Goal: Task Accomplishment & Management: Complete application form

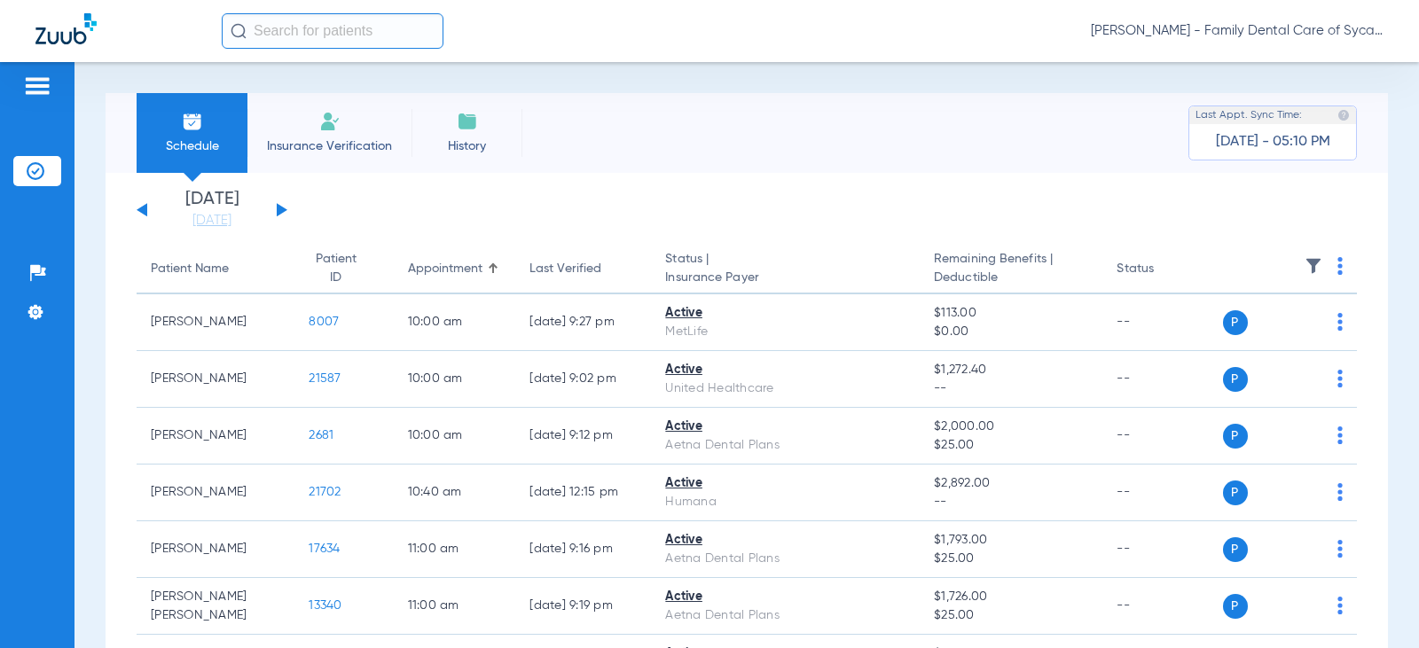
click at [313, 130] on li "Insurance Verification" at bounding box center [329, 133] width 164 height 80
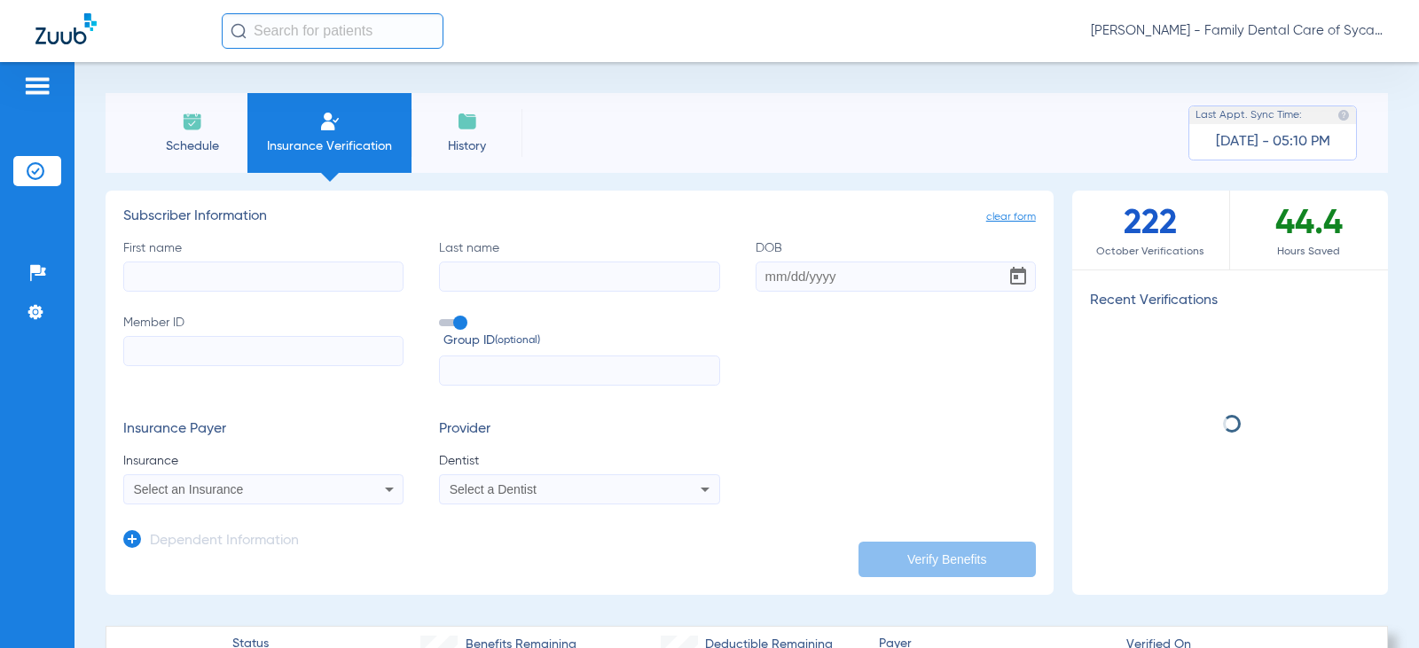
click at [215, 287] on input "First name" at bounding box center [263, 277] width 280 height 30
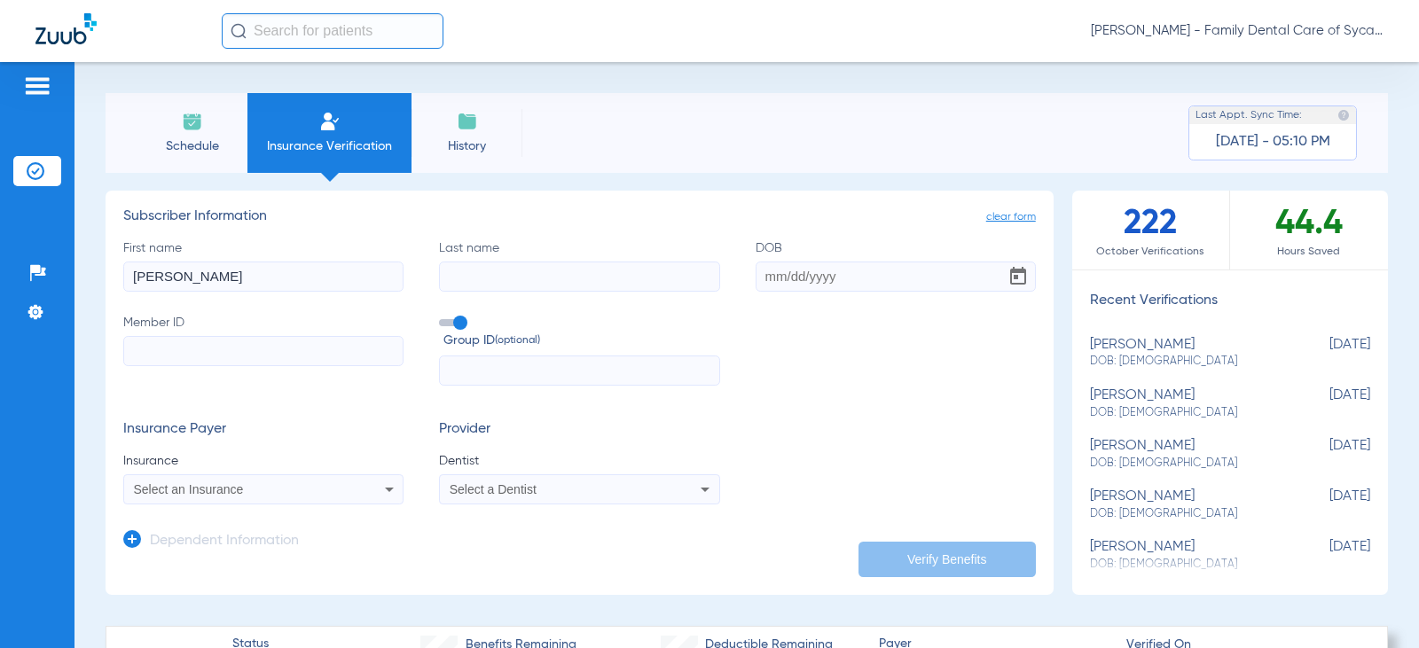
type input "[PERSON_NAME]"
click at [755, 269] on input "DOB" at bounding box center [895, 277] width 280 height 30
type input "[DATE]"
click at [178, 350] on input "Member ID" at bounding box center [263, 351] width 280 height 30
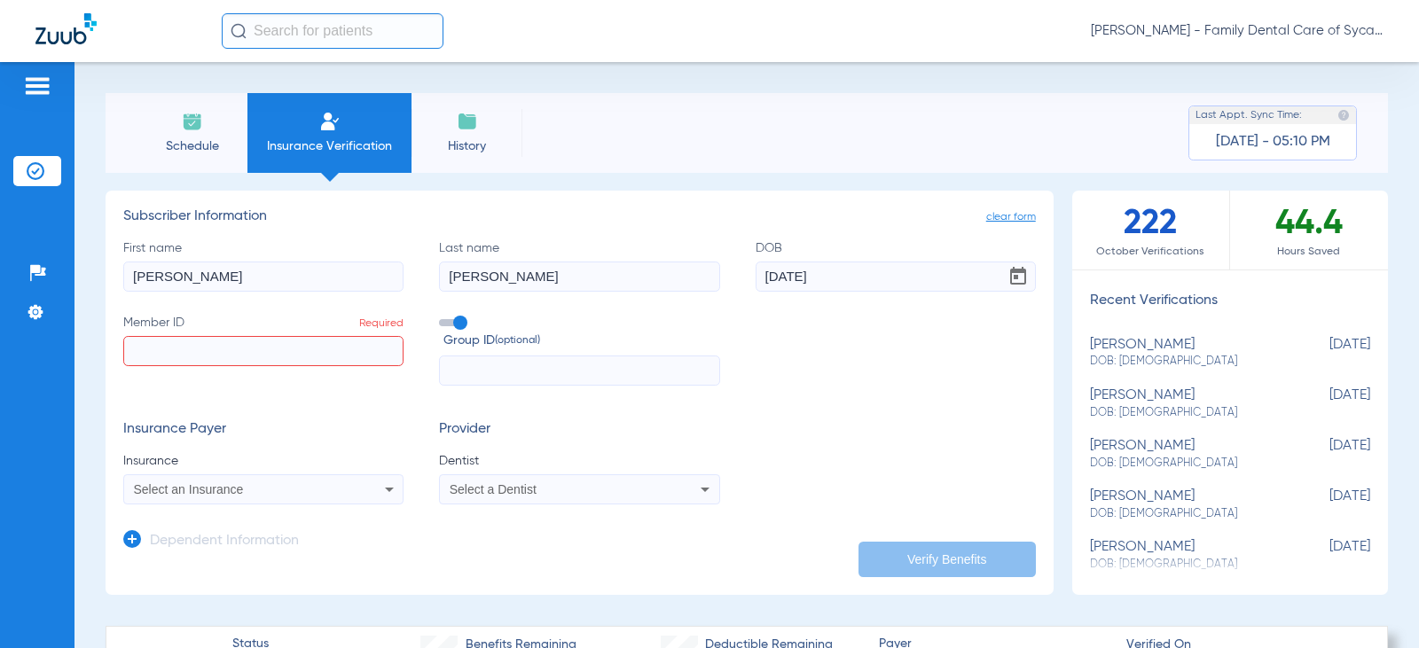
paste input "627-14-9567"
click at [161, 348] on input "627-14-9567" at bounding box center [263, 351] width 280 height 30
drag, startPoint x: 176, startPoint y: 353, endPoint x: 216, endPoint y: 352, distance: 39.9
click at [176, 353] on input "62714-9567" at bounding box center [263, 351] width 280 height 30
type input "627149567"
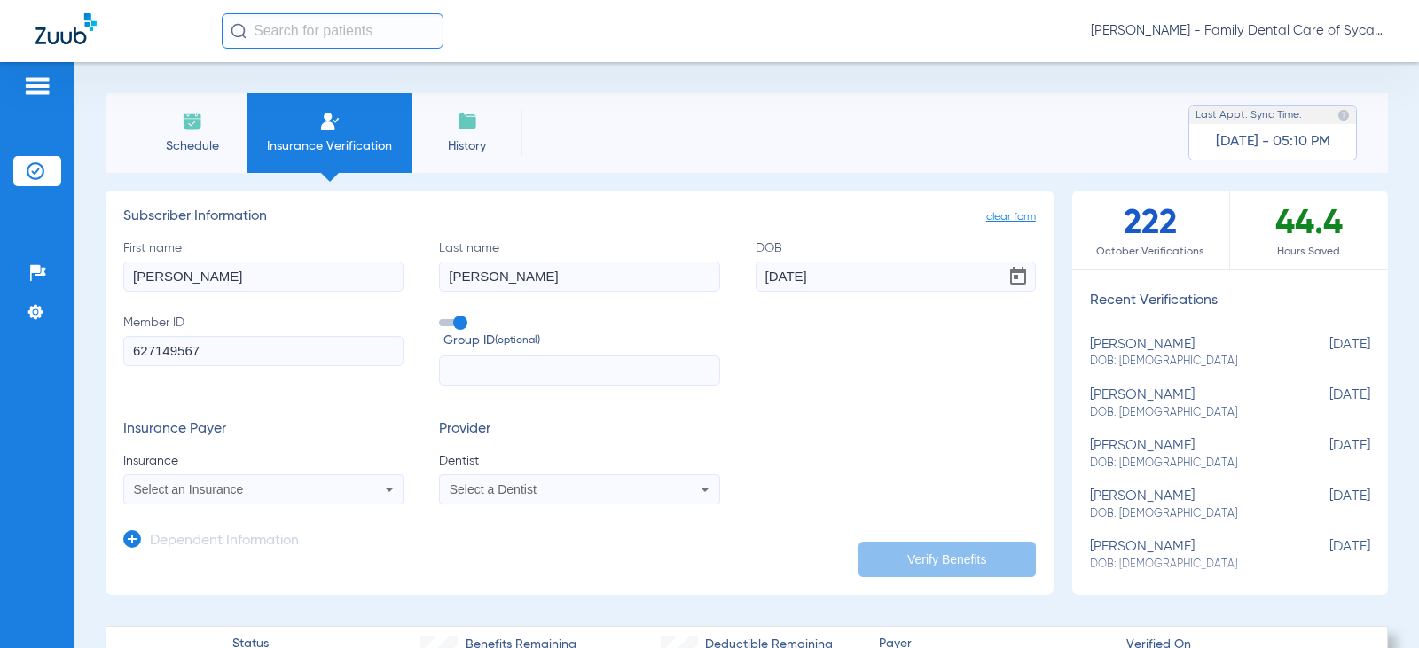
click at [245, 483] on div "Select an Insurance" at bounding box center [238, 489] width 208 height 12
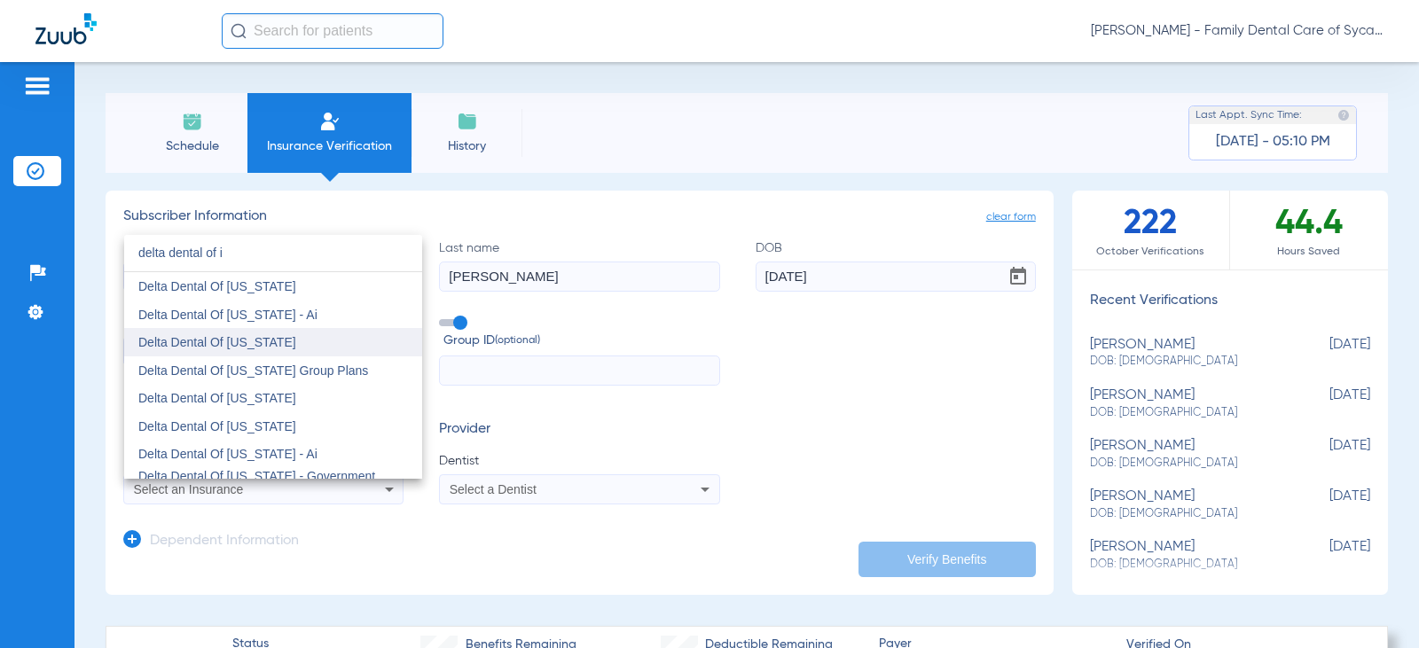
type input "delta dental of i"
click at [223, 339] on span "Delta Dental Of [US_STATE]" at bounding box center [217, 342] width 158 height 14
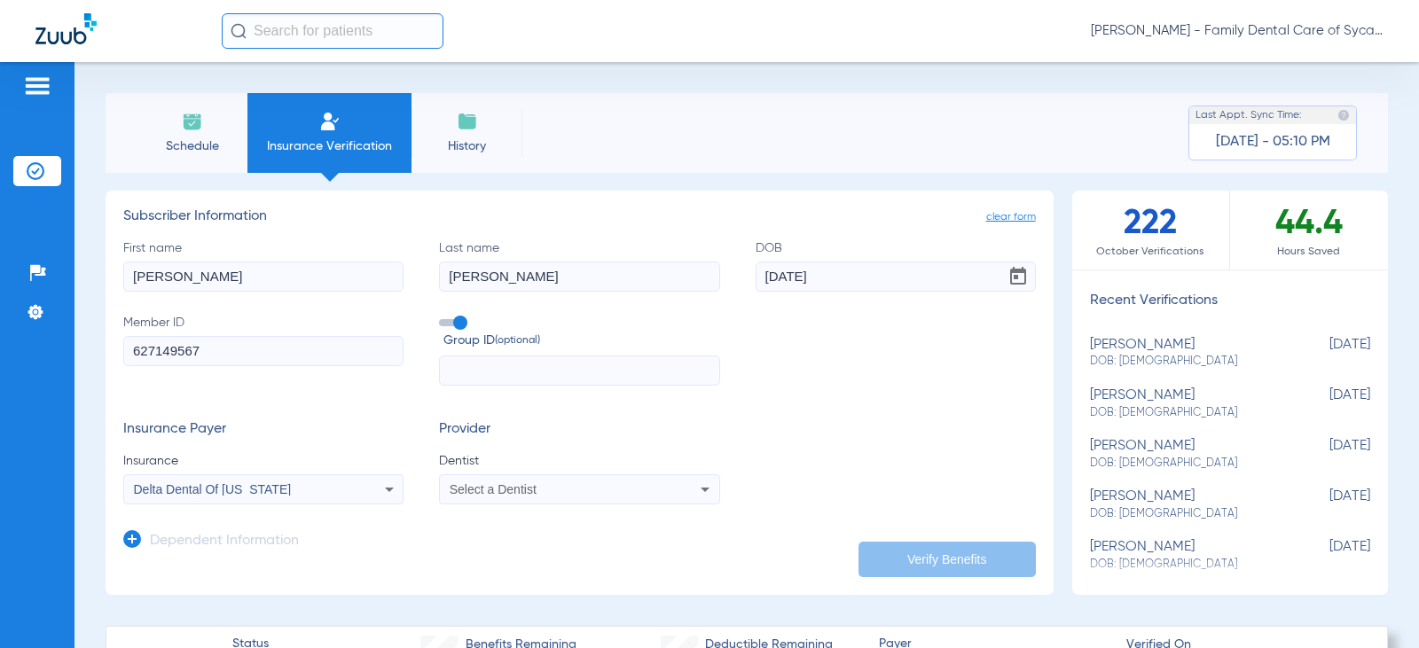
click at [489, 498] on div "Select a Dentist" at bounding box center [579, 489] width 278 height 21
type input "tej"
click at [512, 458] on span "[PERSON_NAME]" at bounding box center [503, 465] width 104 height 14
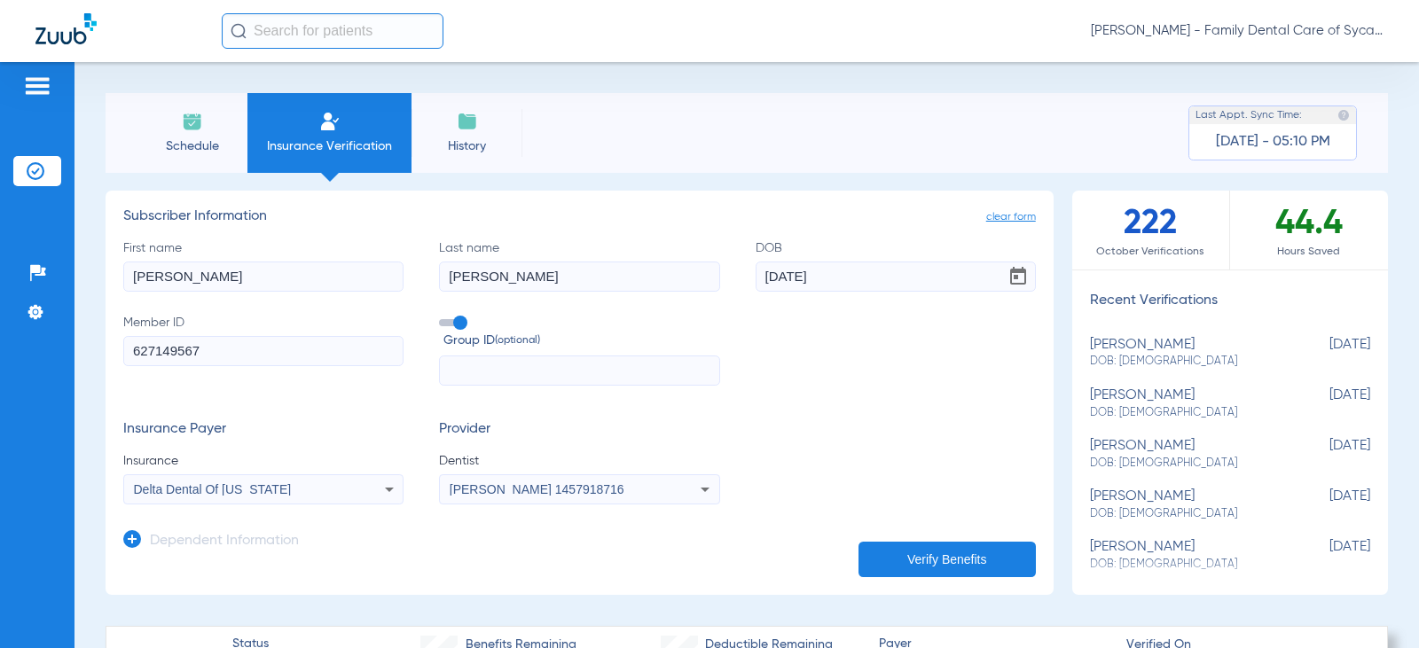
click at [945, 548] on button "Verify Benefits" at bounding box center [946, 559] width 177 height 35
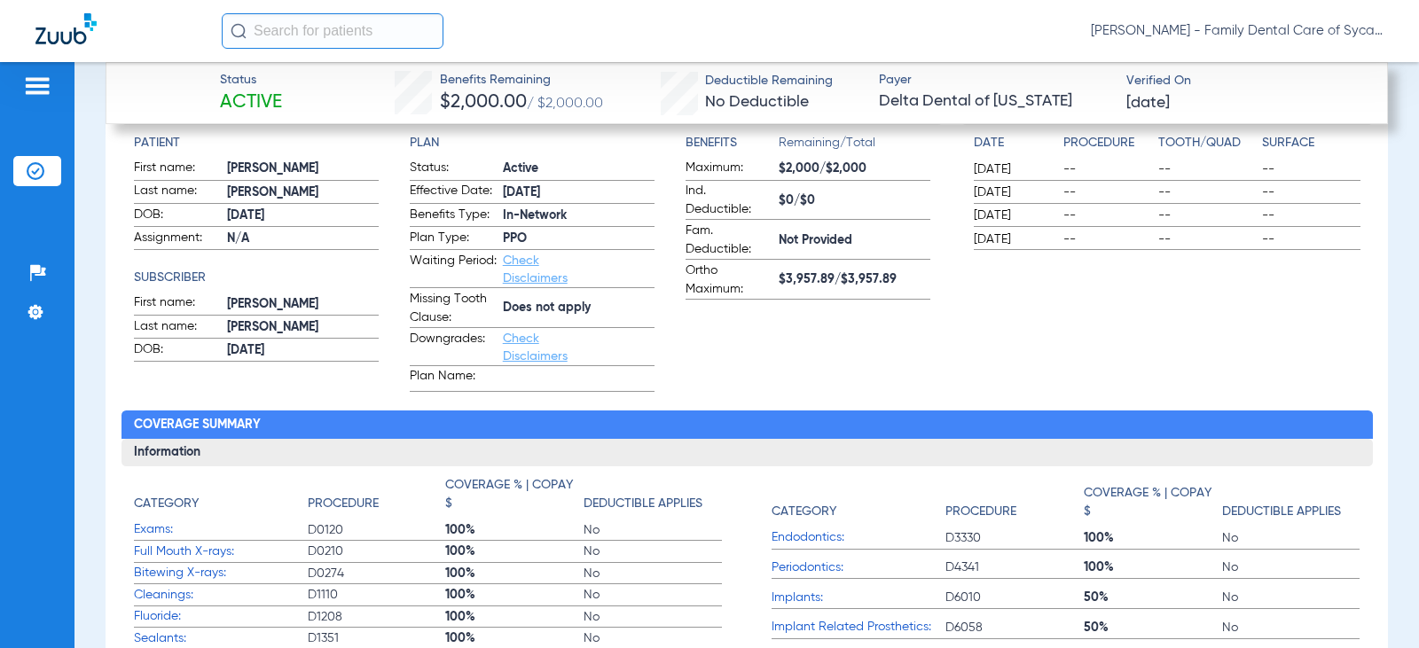
scroll to position [443, 0]
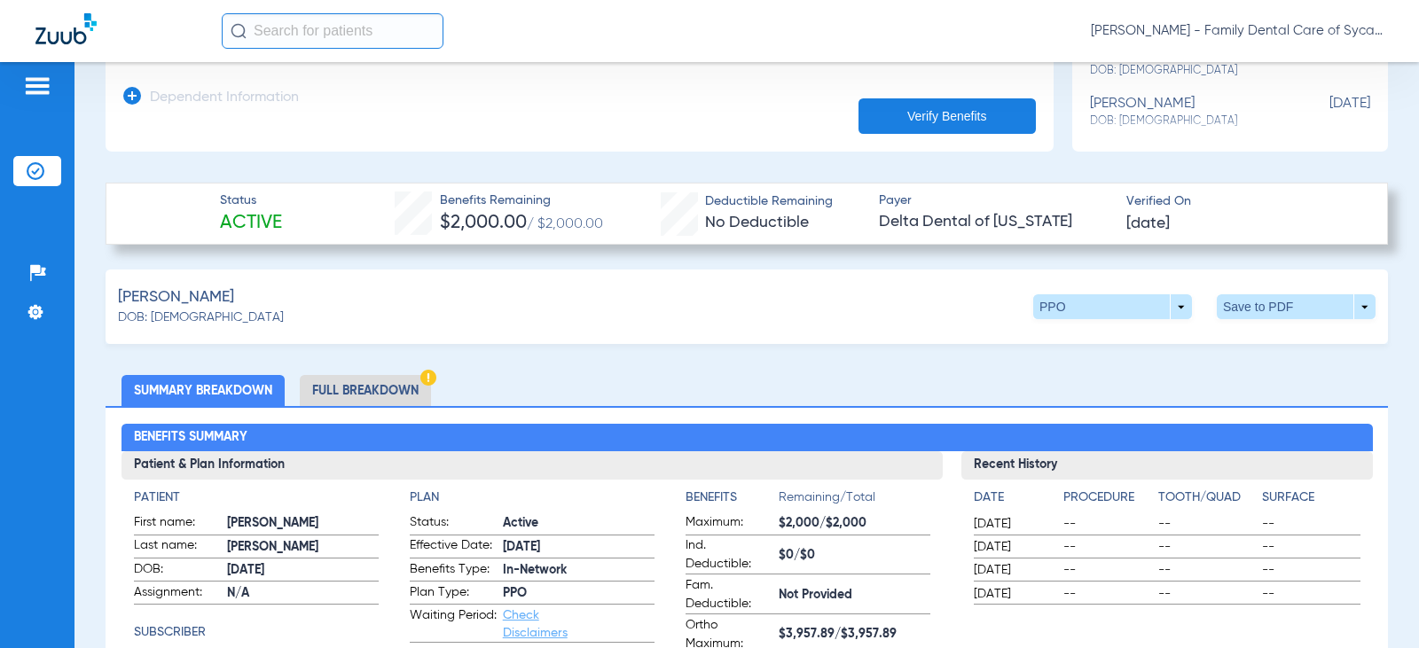
click at [386, 387] on li "Full Breakdown" at bounding box center [365, 390] width 131 height 31
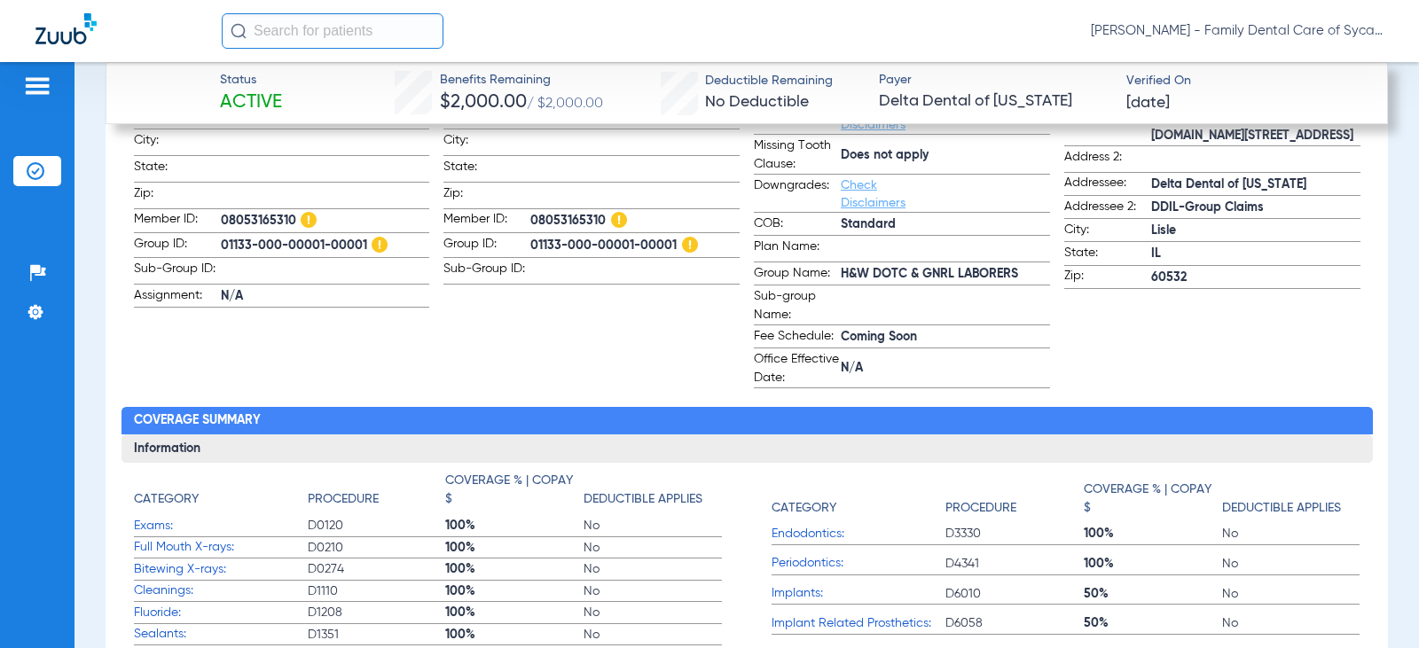
scroll to position [975, 0]
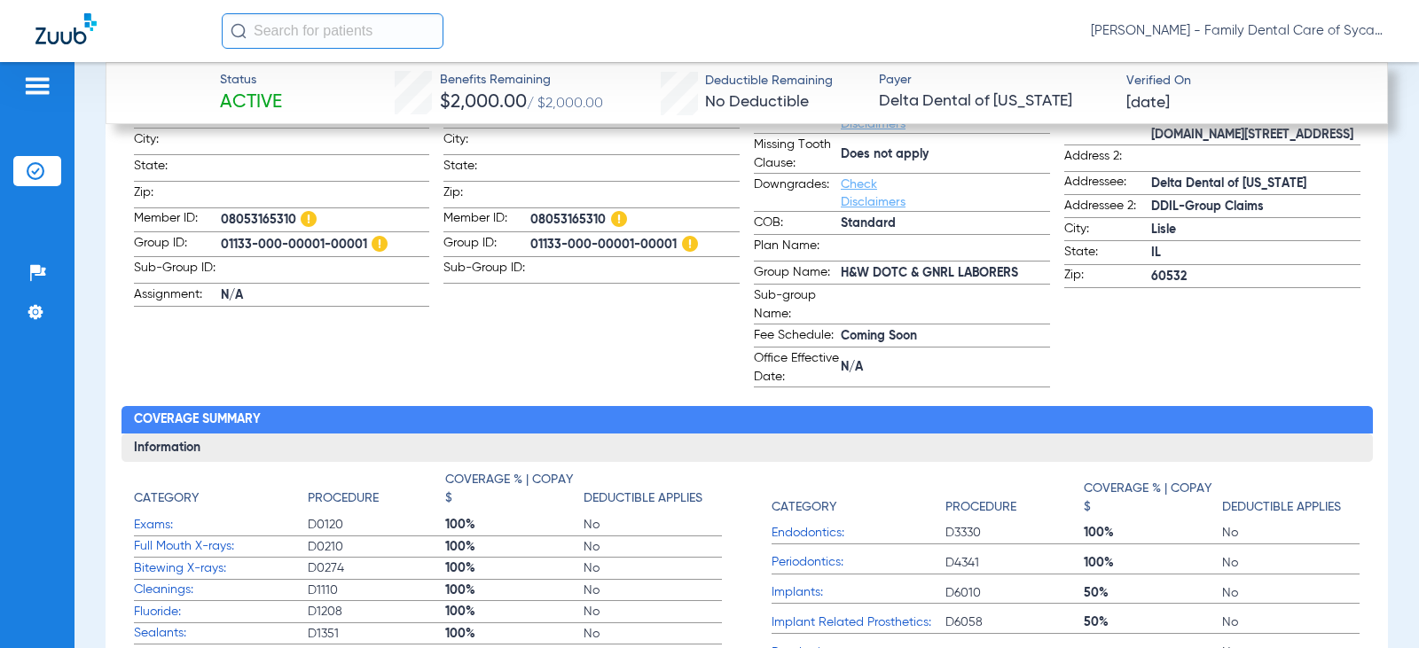
drag, startPoint x: 366, startPoint y: 232, endPoint x: 209, endPoint y: 241, distance: 157.2
click at [209, 241] on label "Group ID: 01133-000-00001-00001" at bounding box center [282, 245] width 296 height 23
copy label "01133-000-00001-00001"
click at [246, 234] on span "01133-000-00001-00001" at bounding box center [325, 245] width 209 height 22
click at [245, 234] on span "01133-000-00001-00001" at bounding box center [325, 245] width 209 height 22
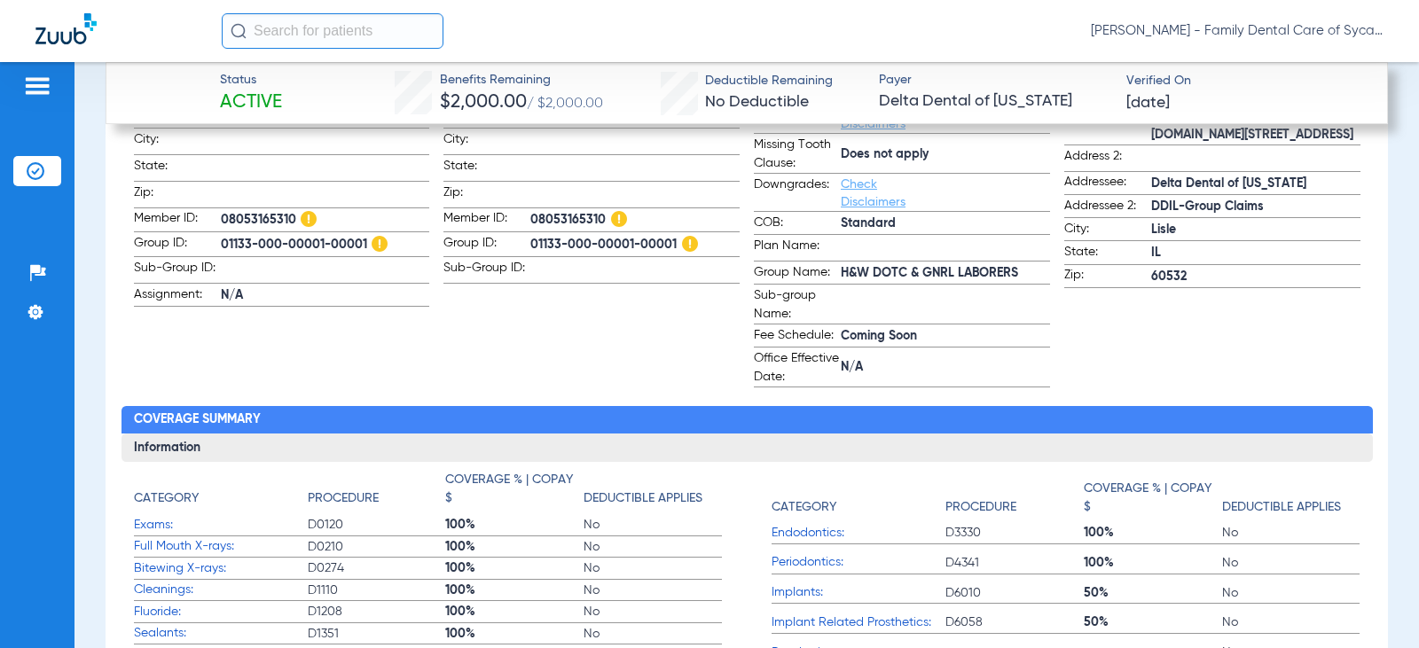
drag, startPoint x: 290, startPoint y: 212, endPoint x: 229, endPoint y: 207, distance: 61.4
click at [229, 209] on span "08053165310" at bounding box center [325, 220] width 209 height 22
click at [288, 209] on span "08053165310" at bounding box center [325, 220] width 209 height 22
drag, startPoint x: 293, startPoint y: 208, endPoint x: 225, endPoint y: 212, distance: 68.4
click at [221, 214] on span "08053165310" at bounding box center [325, 220] width 209 height 22
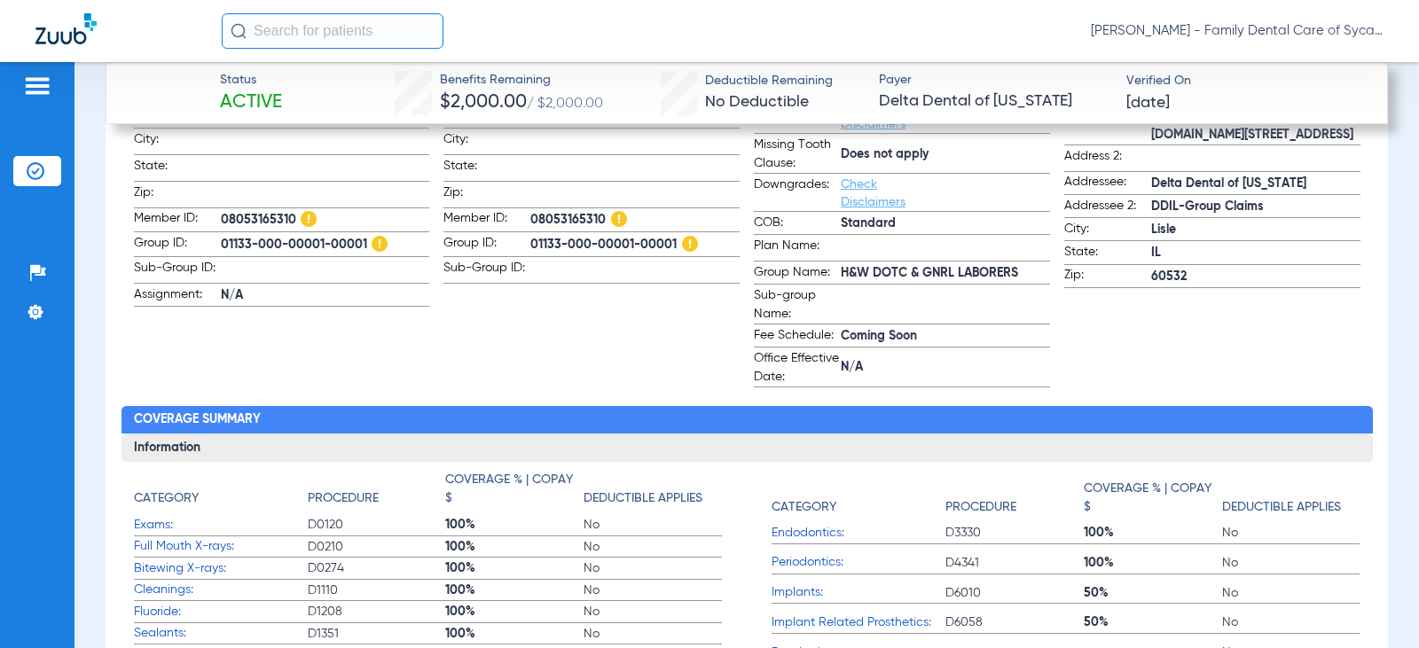
copy span "08053165310"
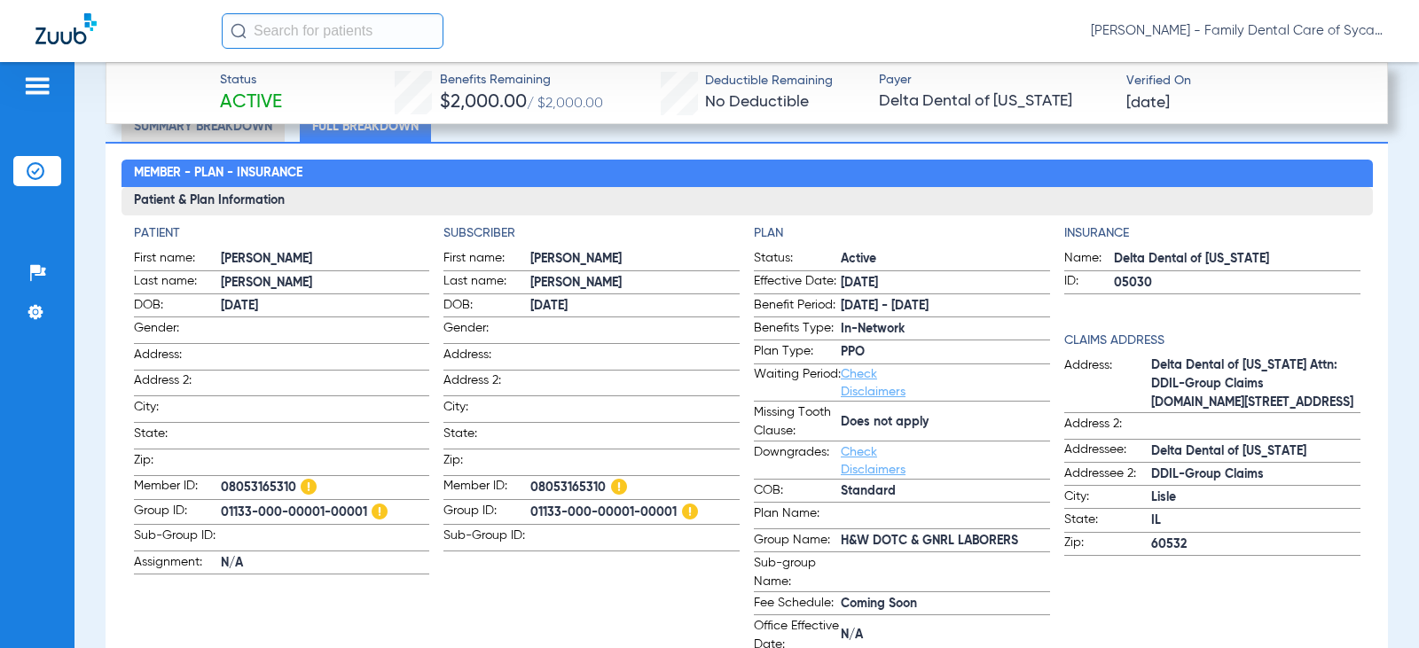
scroll to position [798, 0]
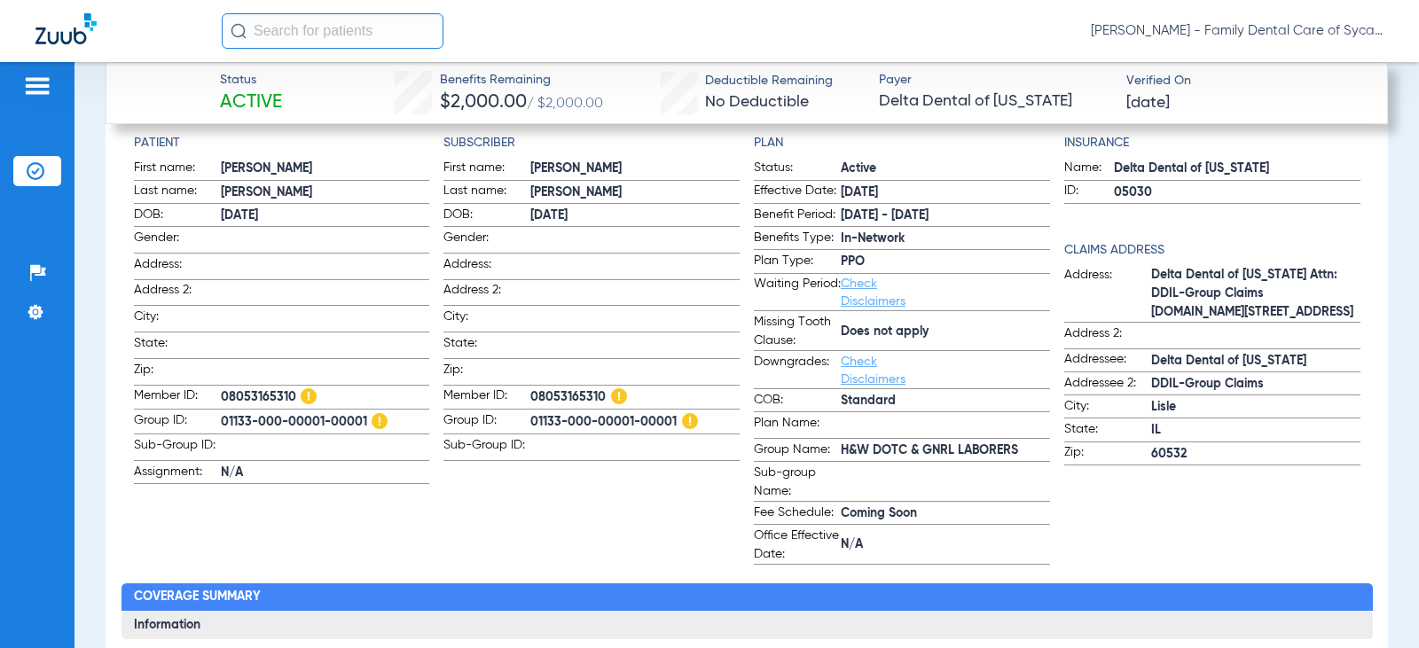
click at [678, 272] on app-input-field at bounding box center [634, 267] width 209 height 24
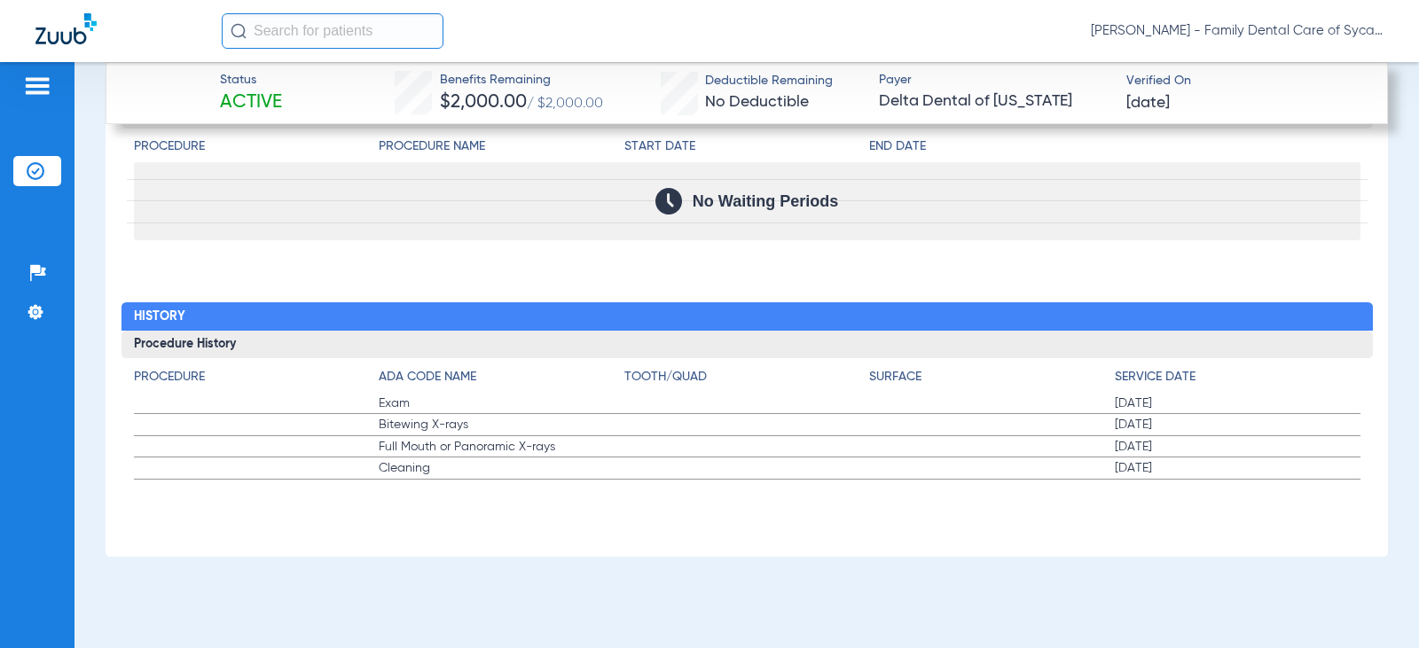
scroll to position [3008, 0]
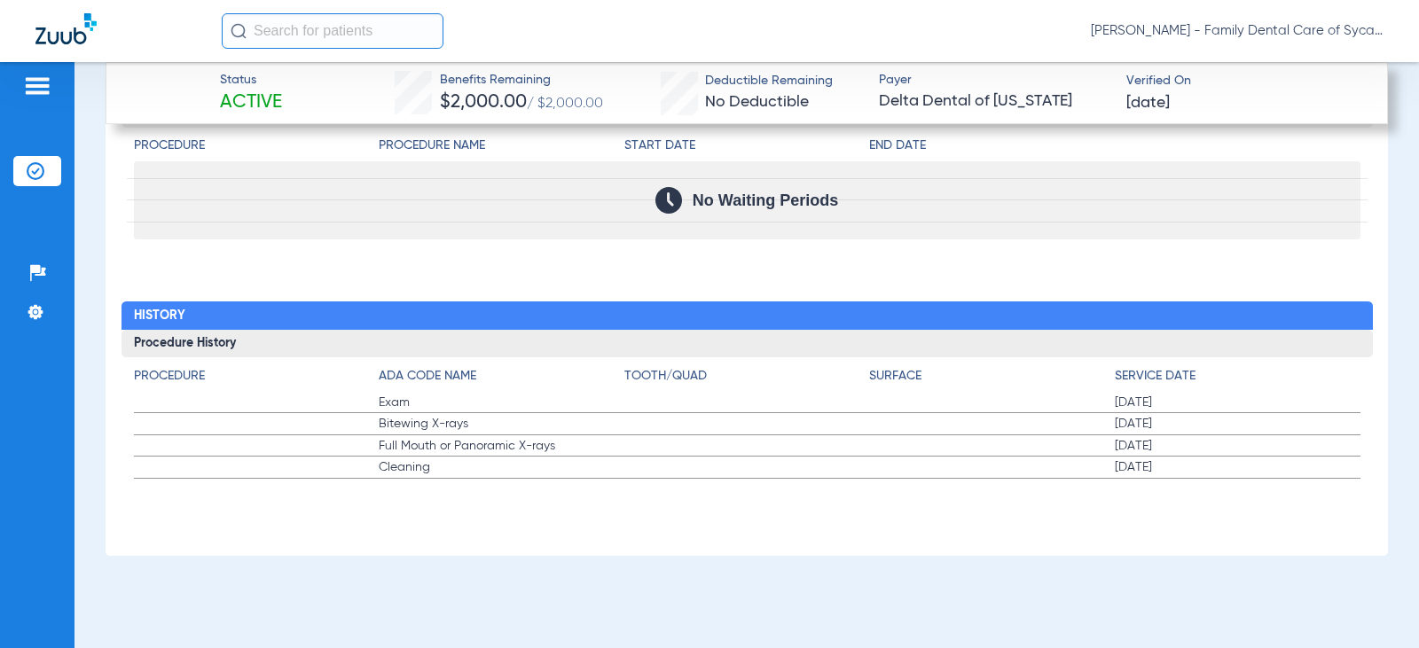
click at [818, 446] on label "Full Mouth or Panoramic X-rays [DATE]" at bounding box center [747, 446] width 1226 height 22
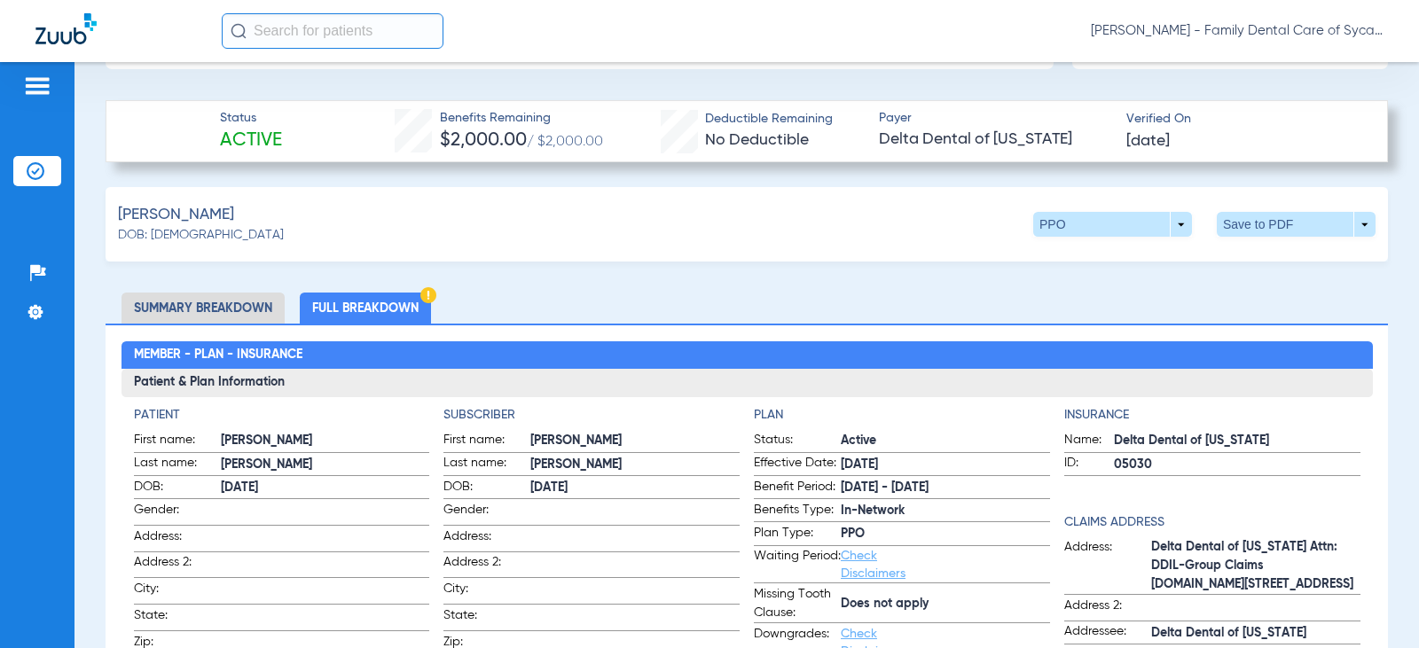
scroll to position [0, 0]
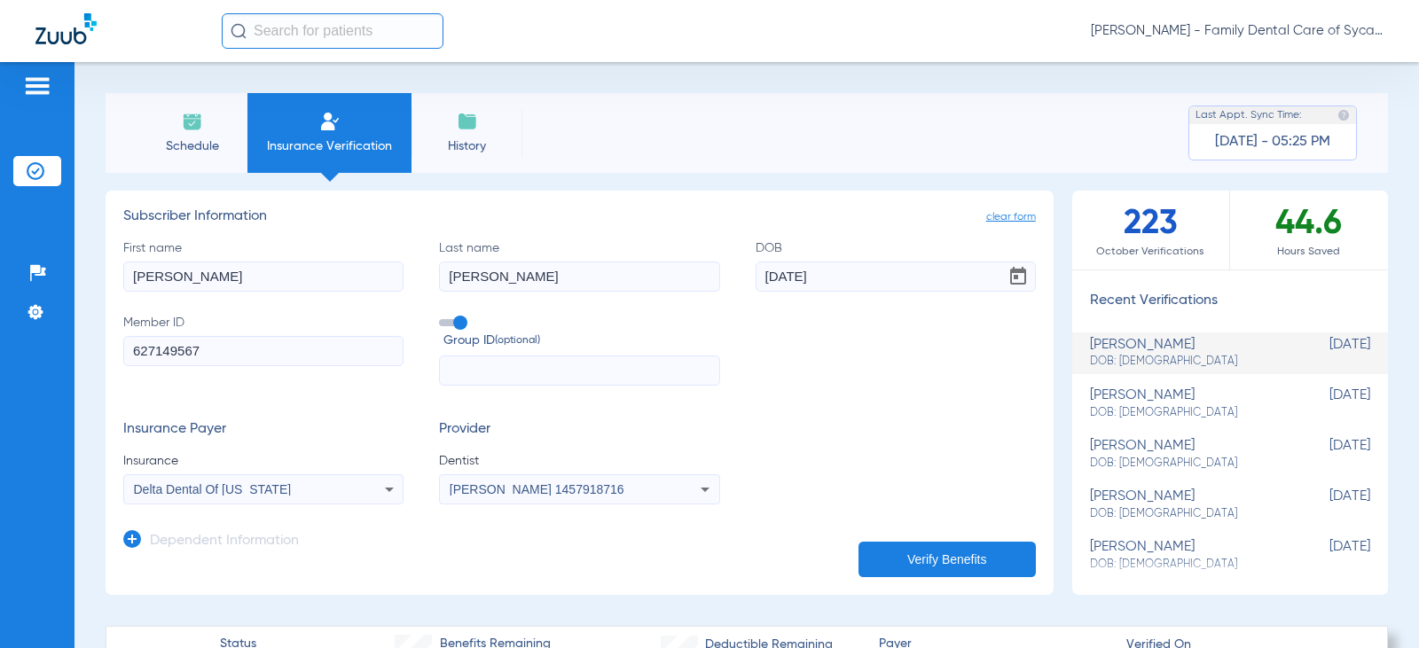
click at [495, 156] on li "History" at bounding box center [466, 133] width 111 height 80
